Goal: Communication & Community: Participate in discussion

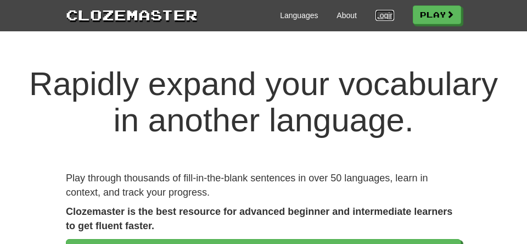
click at [394, 20] on link "Login" at bounding box center [384, 15] width 19 height 11
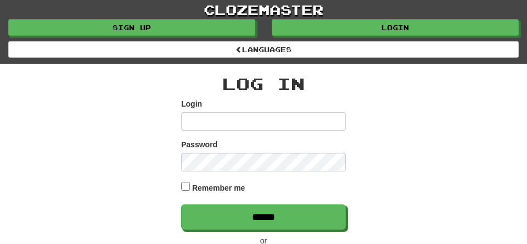
click at [282, 131] on input "Login" at bounding box center [263, 121] width 165 height 19
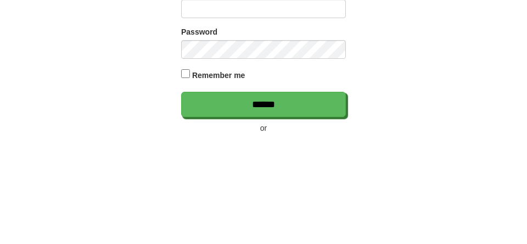
click at [496, 176] on div "clozemaster Languages Sign up Login Languages Log In Login Password Remember me…" at bounding box center [263, 171] width 527 height 343
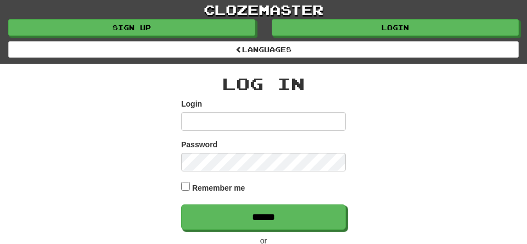
click at [254, 131] on div "Login" at bounding box center [263, 114] width 165 height 32
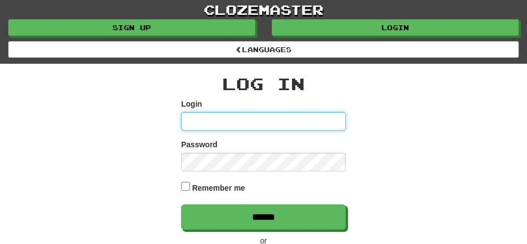
click at [218, 131] on input "Login" at bounding box center [263, 121] width 165 height 19
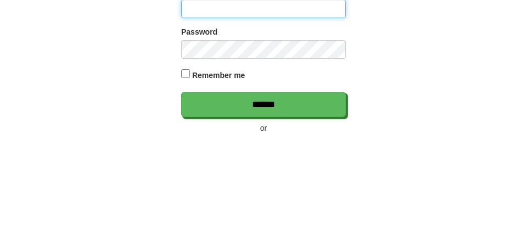
click at [241, 131] on input "Login" at bounding box center [263, 121] width 165 height 19
type input "**********"
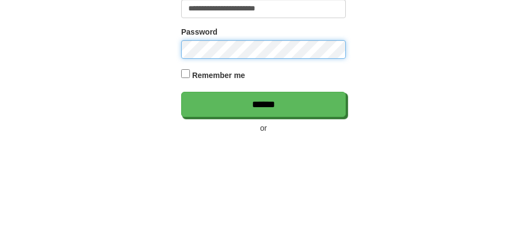
click at [181, 204] on input "******" at bounding box center [263, 216] width 165 height 25
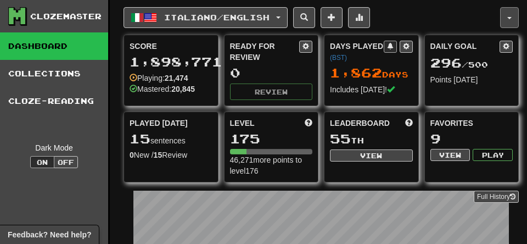
click at [508, 19] on span "button" at bounding box center [509, 18] width 4 height 2
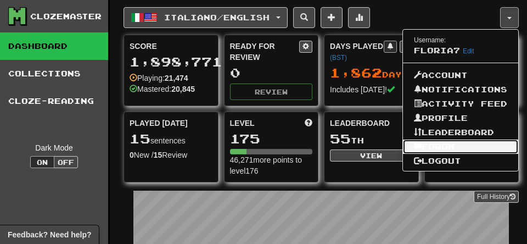
click at [415, 154] on link "Forum" at bounding box center [460, 146] width 115 height 14
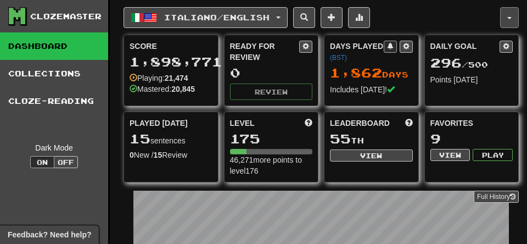
click at [501, 24] on button "button" at bounding box center [509, 17] width 19 height 21
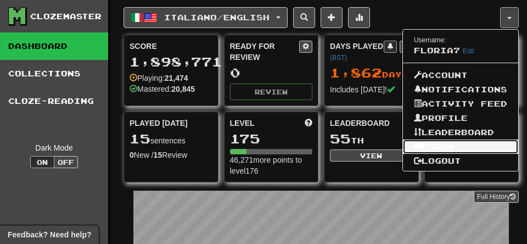
click at [403, 154] on link "Forum" at bounding box center [460, 146] width 115 height 14
